Goal: Find specific page/section

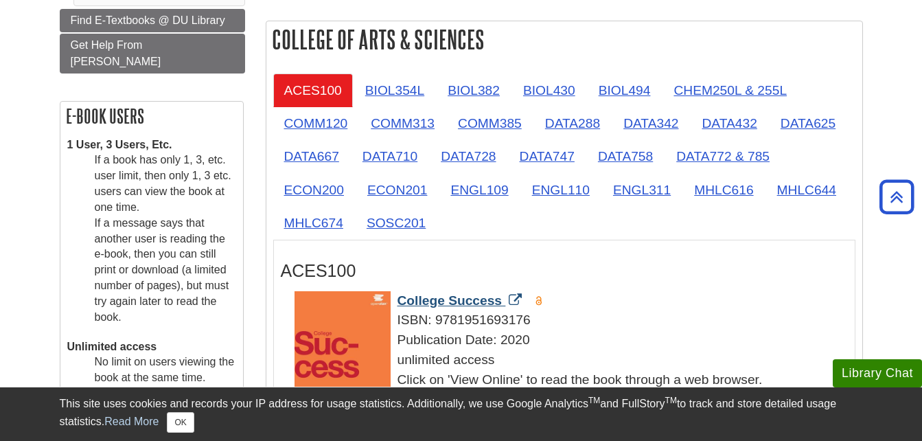
scroll to position [344, 0]
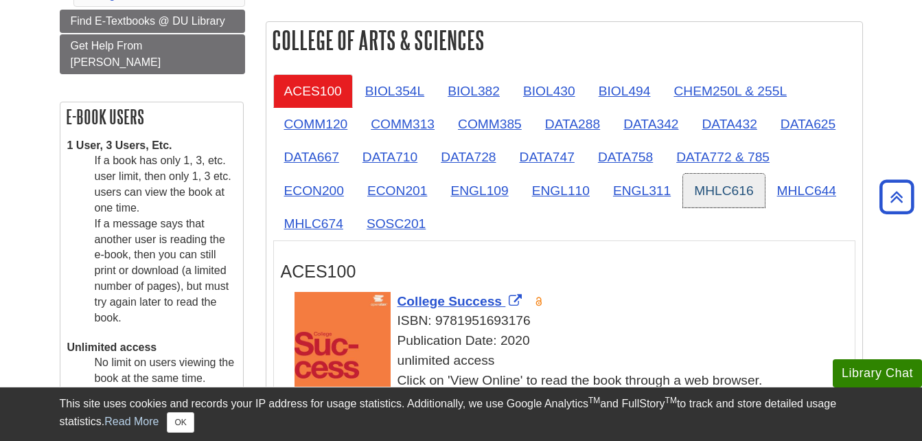
click at [721, 190] on link "MHLC616" at bounding box center [723, 191] width 81 height 34
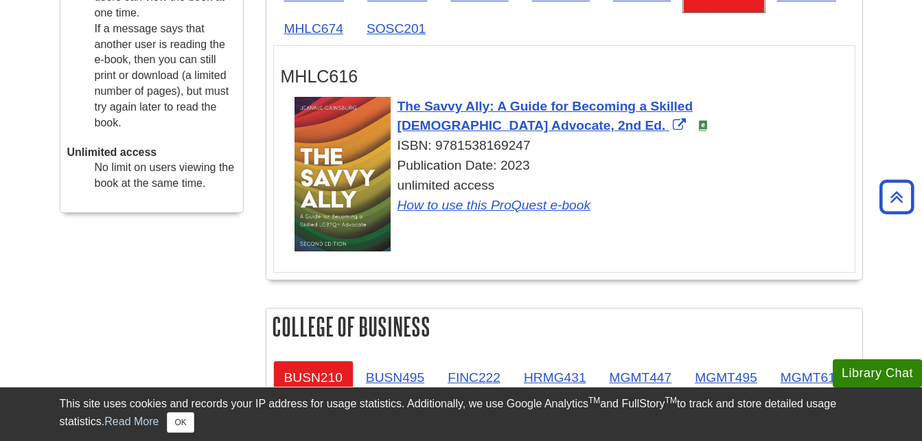
scroll to position [444, 0]
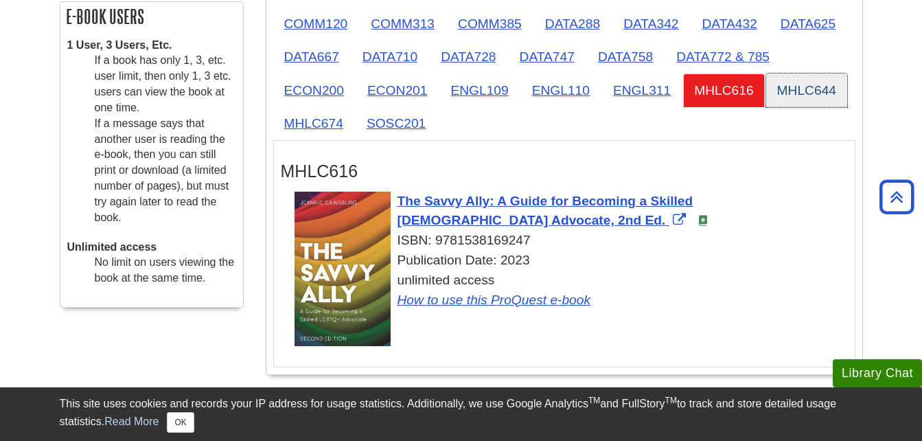
click at [789, 91] on link "MHLC644" at bounding box center [806, 90] width 81 height 34
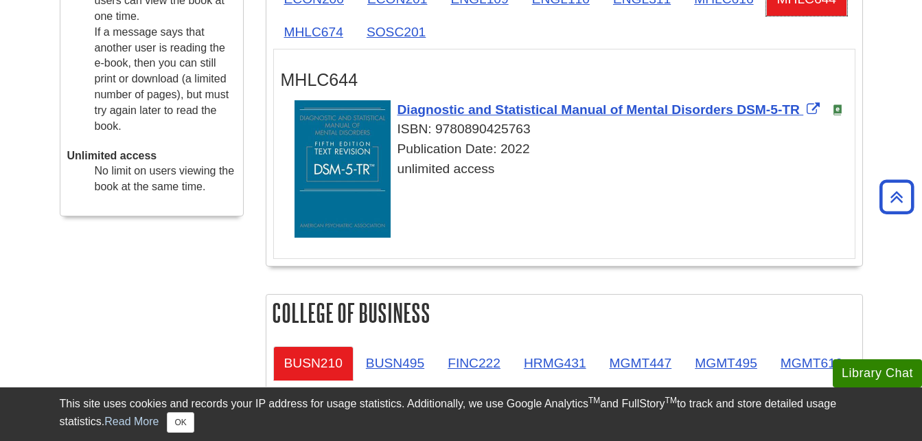
scroll to position [536, 0]
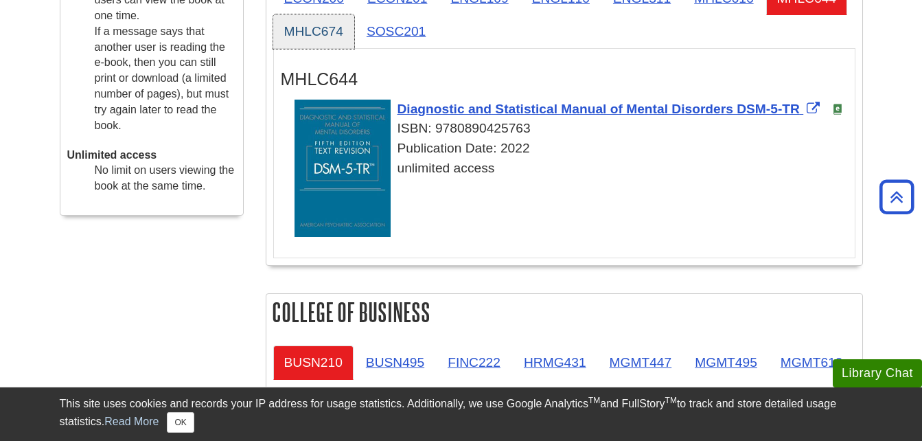
click at [300, 27] on link "MHLC674" at bounding box center [313, 31] width 81 height 34
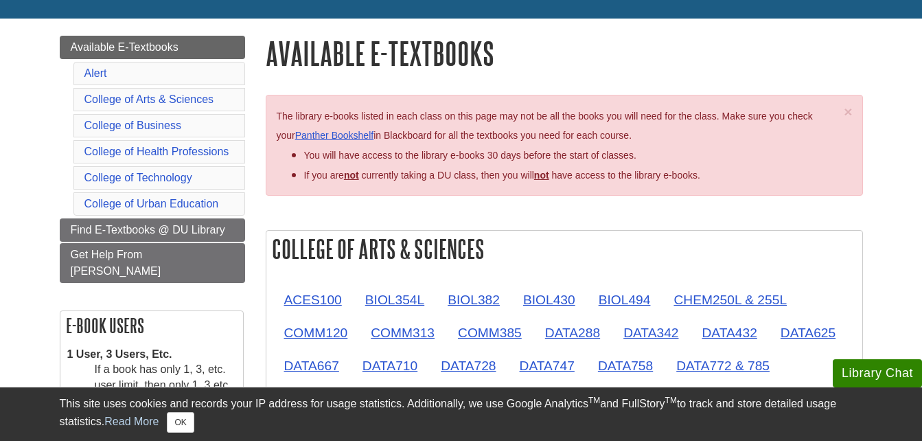
scroll to position [138, 0]
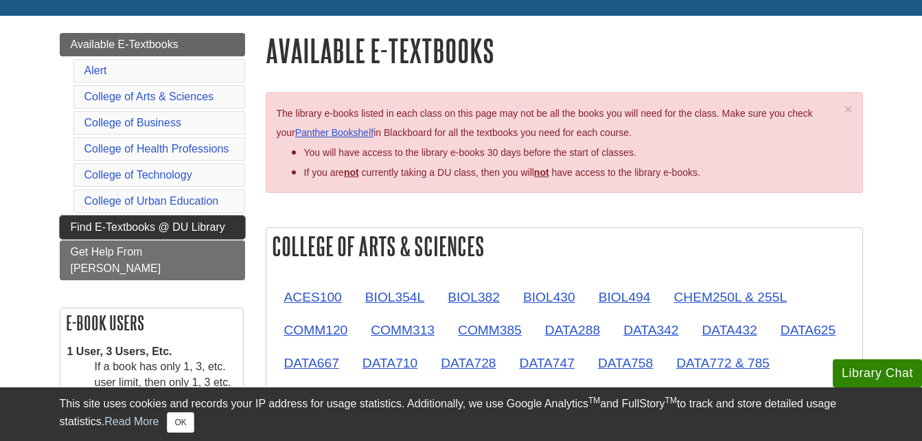
click at [220, 222] on span "Find E-Textbooks @ DU Library" at bounding box center [148, 227] width 154 height 12
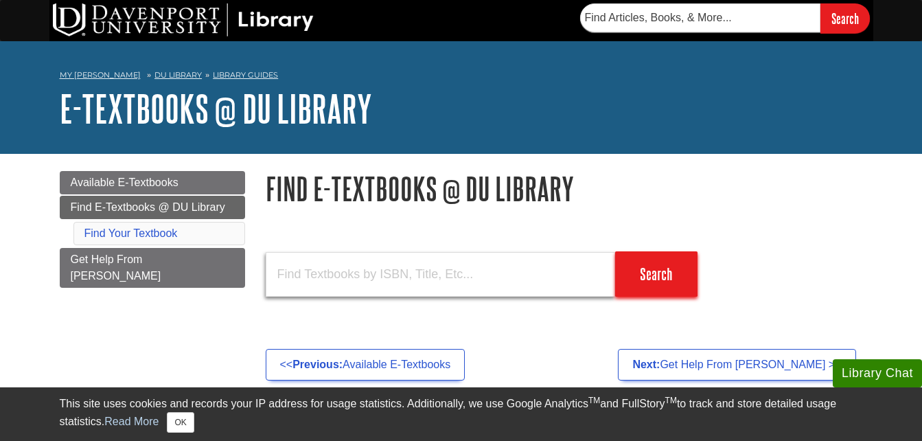
click at [365, 269] on input "text" at bounding box center [440, 274] width 349 height 45
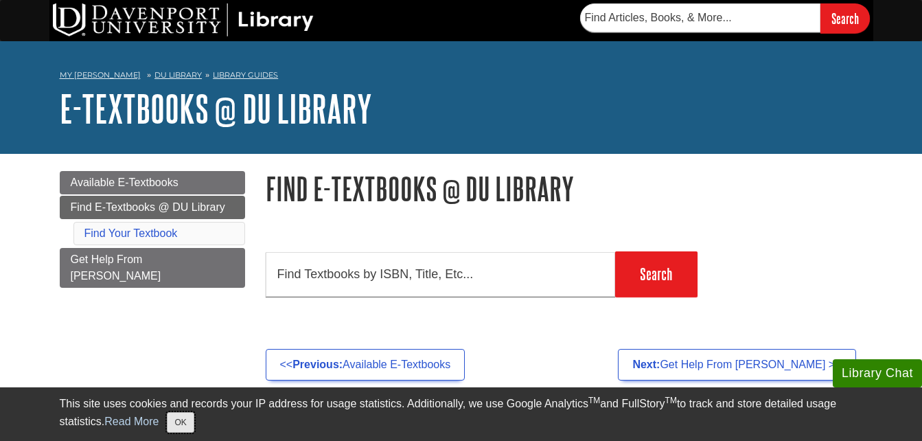
click at [187, 422] on button "OK" at bounding box center [180, 422] width 27 height 21
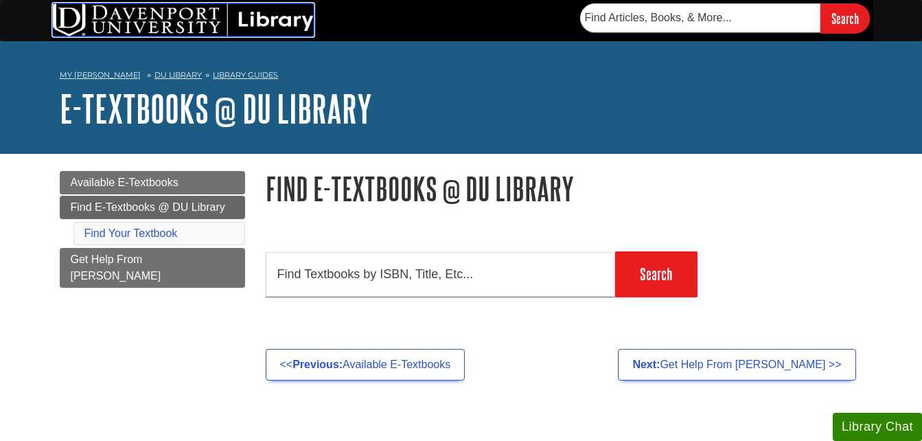
click at [176, 19] on img at bounding box center [183, 19] width 261 height 33
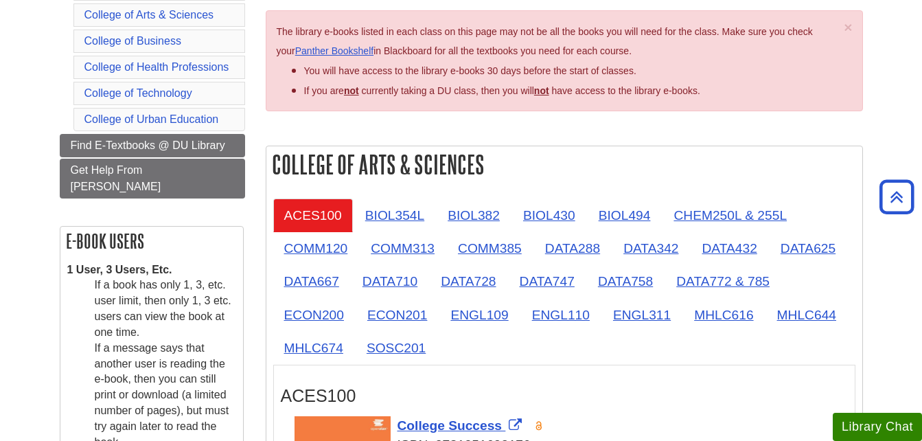
scroll to position [157, 0]
